Goal: Information Seeking & Learning: Learn about a topic

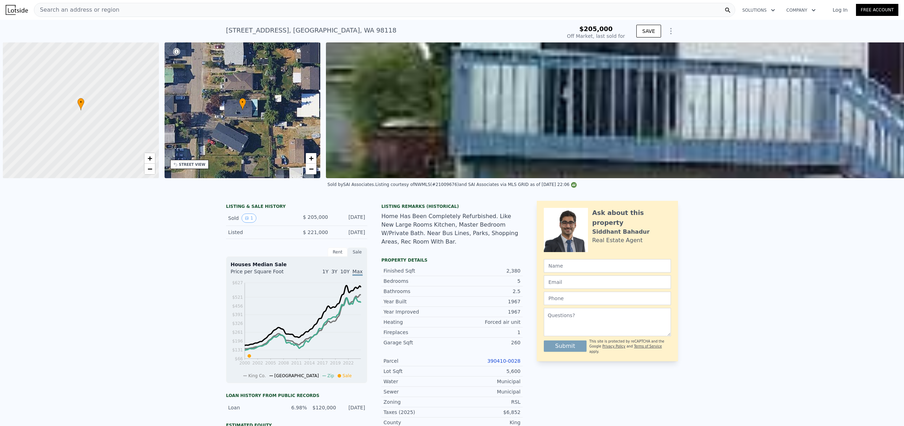
click at [344, 310] on icon "2000 2002 2005 2008 2011 2014 2017 2019 2022 $66 $131 $196 $261 $326 $391 $456 …" at bounding box center [297, 328] width 132 height 99
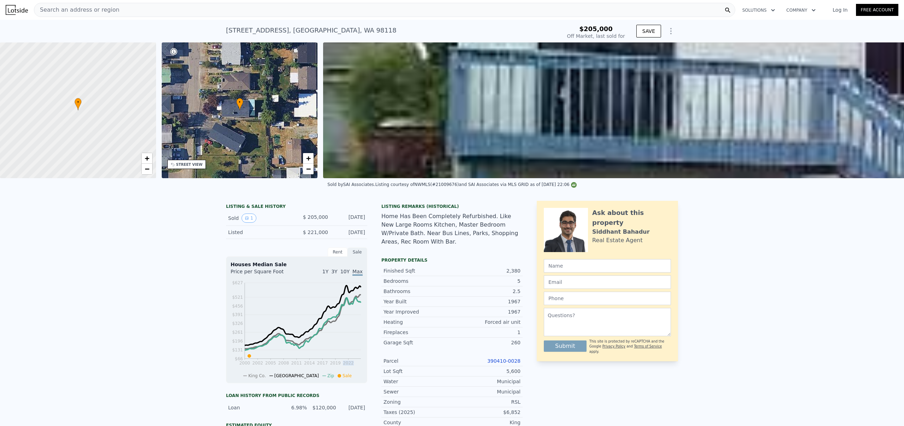
click at [344, 310] on icon "2000 2002 2005 2008 2011 2014 2017 2019 2022 $66 $131 $196 $261 $326 $391 $456 …" at bounding box center [297, 328] width 132 height 99
type input "$ 932,000"
type input "$ 639,605"
click at [395, 306] on div "Year Built 1967" at bounding box center [451, 301] width 141 height 10
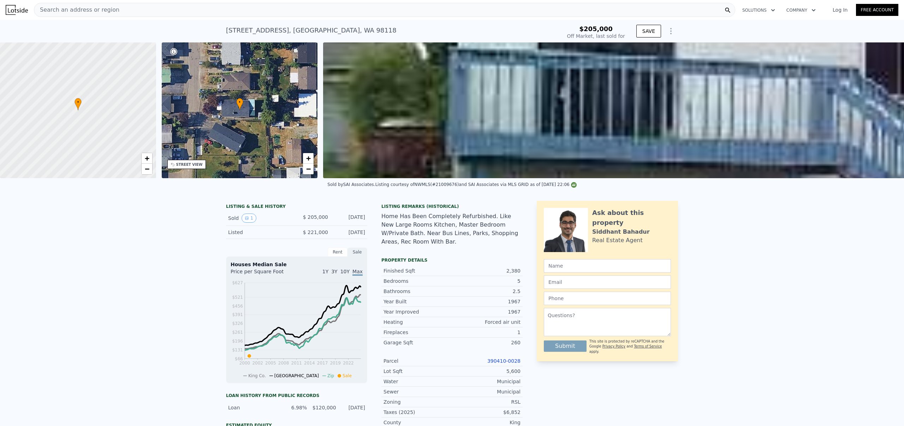
click at [409, 225] on div "Home Has Been Completely Refurbished. Like New Large Rooms Kitchen, Master Bedr…" at bounding box center [451, 229] width 141 height 34
click at [402, 222] on div "Home Has Been Completely Refurbished. Like New Large Rooms Kitchen, Master Bedr…" at bounding box center [451, 229] width 141 height 34
